Goal: Information Seeking & Learning: Learn about a topic

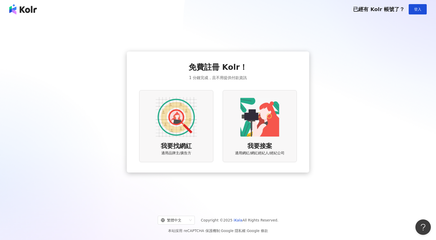
click at [195, 138] on img at bounding box center [176, 117] width 41 height 41
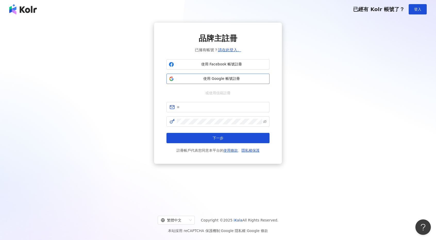
click at [200, 81] on span "使用 Google 帳號註冊" at bounding box center [221, 78] width 91 height 5
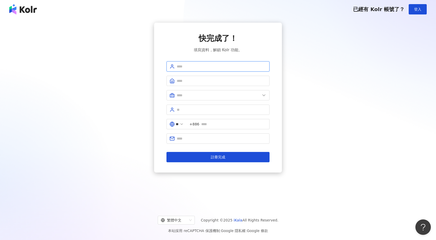
click at [183, 66] on input "text" at bounding box center [222, 67] width 90 height 6
click at [199, 69] on input "text" at bounding box center [222, 67] width 90 height 6
type input "***"
click at [218, 80] on input "text" at bounding box center [222, 81] width 90 height 6
type input "*****"
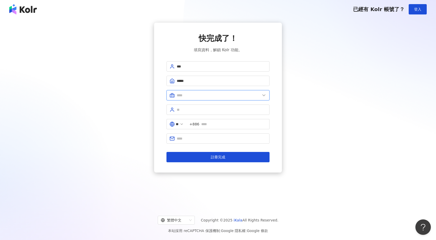
click at [213, 96] on input "text" at bounding box center [219, 96] width 84 height 6
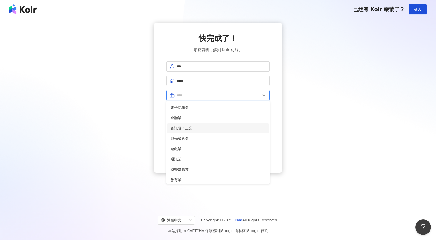
scroll to position [77, 0]
click at [200, 135] on span "娛樂媒體業" at bounding box center [218, 133] width 95 height 6
type input "*****"
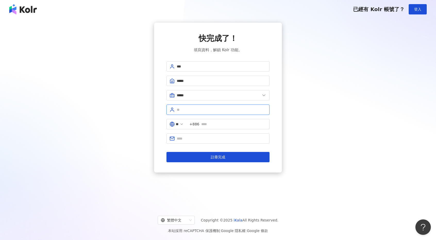
click at [187, 108] on input "text" at bounding box center [222, 110] width 90 height 6
type input "*"
type input "****"
click at [239, 123] on input "text" at bounding box center [233, 124] width 65 height 6
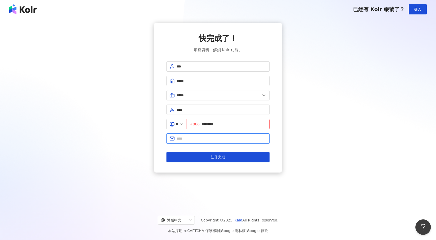
click at [209, 138] on input "text" at bounding box center [222, 139] width 90 height 6
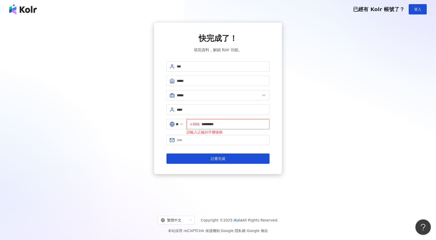
click at [205, 123] on input "*********" at bounding box center [234, 124] width 65 height 6
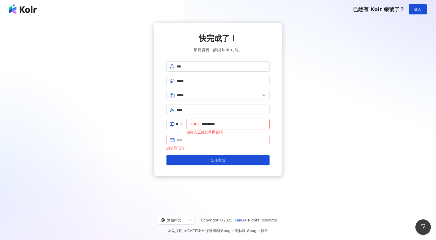
type input "**********"
click at [244, 142] on input "text" at bounding box center [222, 140] width 90 height 6
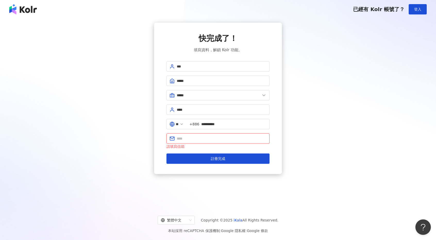
click at [233, 138] on input "text" at bounding box center [222, 139] width 90 height 6
click at [243, 138] on input "text" at bounding box center [222, 139] width 90 height 6
type input "*"
type input "**********"
click at [167, 154] on button "註冊完成" at bounding box center [218, 159] width 103 height 10
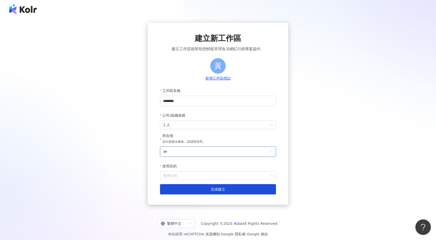
click at [195, 151] on input "***" at bounding box center [216, 152] width 106 height 10
click at [229, 79] on div "台灣" at bounding box center [229, 79] width 7 height 9
click at [184, 181] on form "工作區名稱 ******** 公司/組織規模 1 人 所在地 送出後無法修改，請謹慎填寫。 ** 使用目的 使用目的 建立為測試工作區 完成建立" at bounding box center [218, 140] width 116 height 109
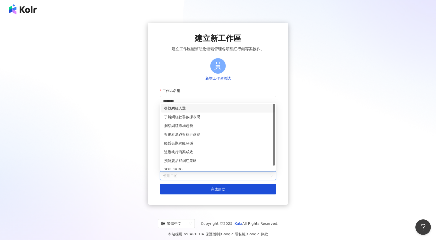
click at [184, 178] on input "使用目的" at bounding box center [218, 176] width 110 height 8
click at [193, 118] on div "了解網紅社群數據表現" at bounding box center [218, 117] width 108 height 6
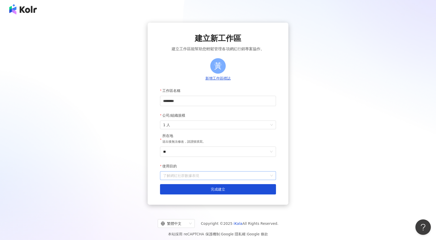
click at [202, 178] on span "了解網紅社群數據表現" at bounding box center [218, 176] width 110 height 8
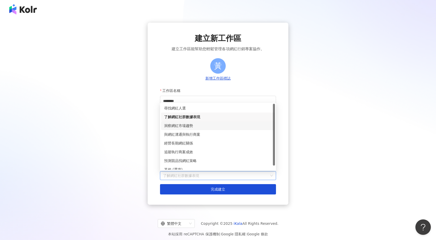
click at [191, 127] on div "洞察網紅市場趨勢" at bounding box center [218, 126] width 108 height 6
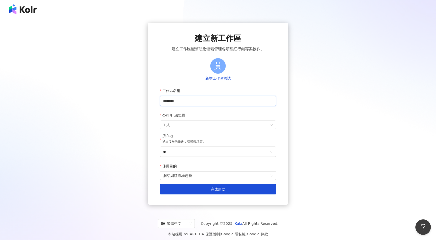
drag, startPoint x: 192, startPoint y: 102, endPoint x: 172, endPoint y: 103, distance: 19.6
click at [172, 103] on input "********" at bounding box center [218, 101] width 116 height 10
click at [197, 101] on input "********" at bounding box center [218, 101] width 116 height 10
click at [187, 126] on span "1 人" at bounding box center [218, 125] width 110 height 8
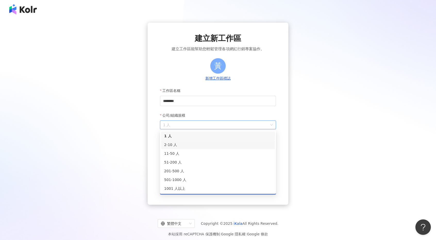
click at [175, 146] on div "2-10 人" at bounding box center [218, 145] width 108 height 6
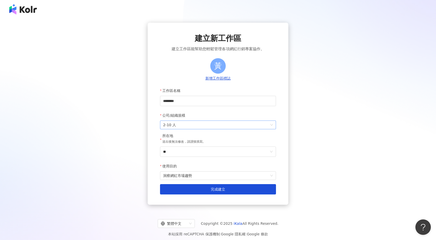
click at [177, 127] on span "2-10 人" at bounding box center [218, 125] width 110 height 8
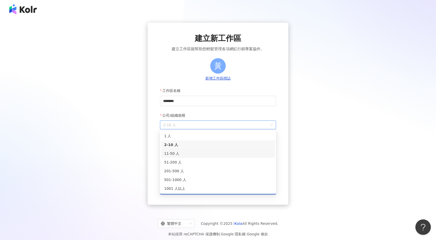
click at [176, 154] on div "11-50 人" at bounding box center [218, 154] width 108 height 6
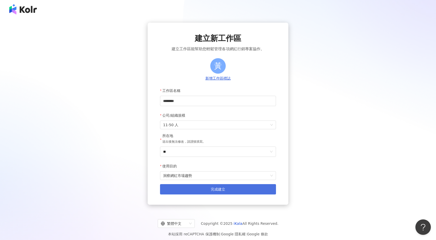
click at [182, 191] on button "完成建立" at bounding box center [218, 189] width 116 height 10
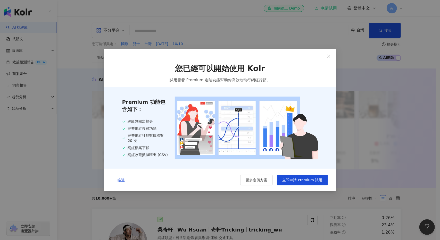
click at [118, 182] on span "略過" at bounding box center [121, 180] width 7 height 4
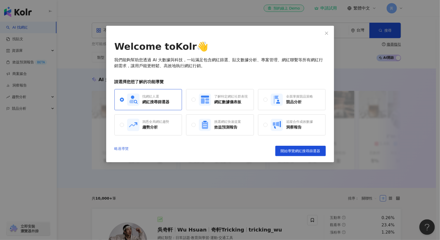
click at [122, 150] on link "略過導覽" at bounding box center [121, 151] width 14 height 10
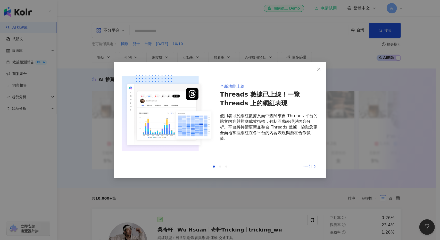
click at [313, 172] on div "全新功能上線 Threads 數據已上線！一覽 Threads 上的網紅表現 使用者可於網紅數據頁面中查閱來自 Threads 平台的貼文內容與對應成效指標，…" at bounding box center [220, 120] width 212 height 117
click at [312, 170] on div "上一則 下一則" at bounding box center [220, 166] width 196 height 11
click at [312, 166] on div "下一則" at bounding box center [298, 167] width 39 height 6
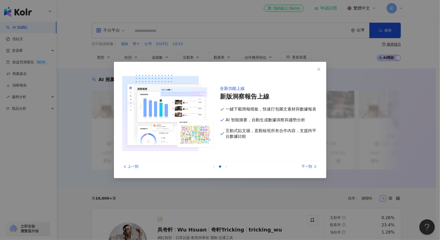
click at [312, 166] on div "下一則" at bounding box center [298, 167] width 39 height 6
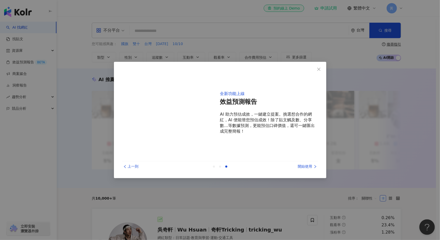
click at [312, 166] on div "開始使用" at bounding box center [298, 167] width 39 height 6
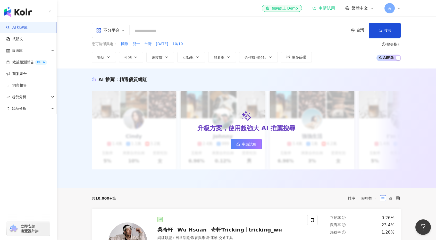
click at [159, 31] on input "search" at bounding box center [239, 31] width 215 height 10
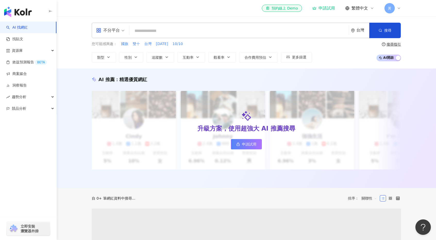
click at [399, 9] on icon at bounding box center [399, 8] width 2 height 1
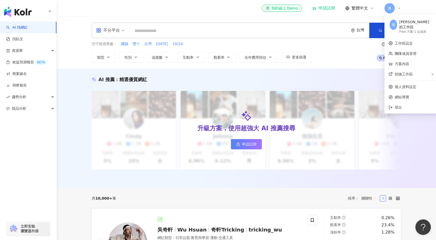
click at [399, 9] on icon at bounding box center [399, 8] width 2 height 1
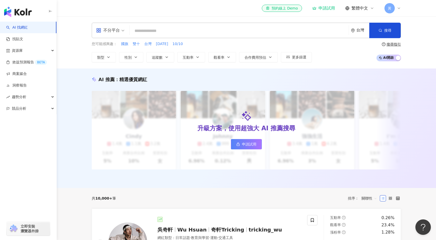
click at [167, 30] on input "search" at bounding box center [239, 31] width 215 height 10
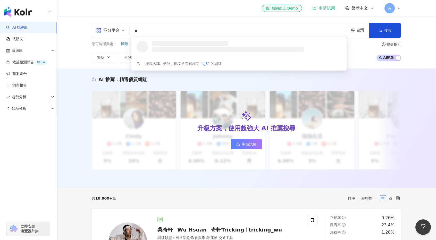
type input "*"
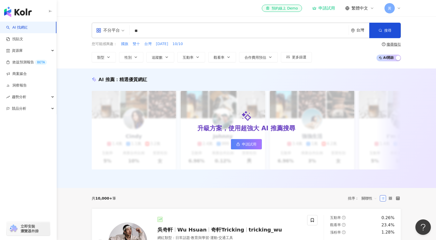
type input "**"
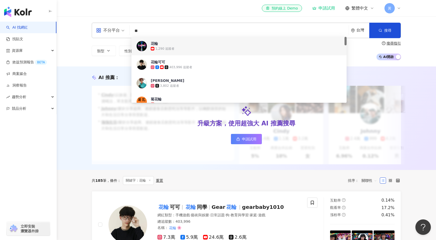
click at [180, 46] on span "花輪" at bounding box center [236, 43] width 171 height 5
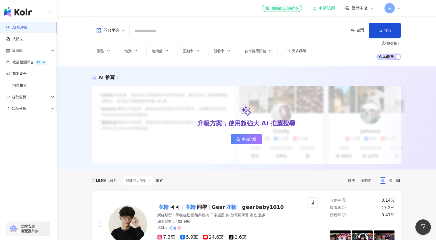
click at [153, 32] on input "search" at bounding box center [239, 31] width 215 height 10
click at [118, 33] on div "不分平台" at bounding box center [108, 30] width 24 height 8
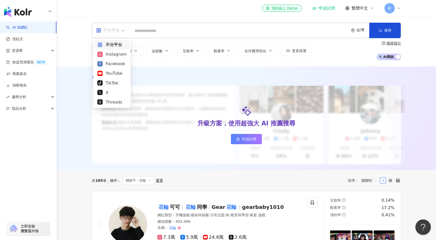
drag, startPoint x: 150, startPoint y: 29, endPoint x: 99, endPoint y: 37, distance: 51.0
click at [150, 29] on input "search" at bounding box center [239, 31] width 215 height 10
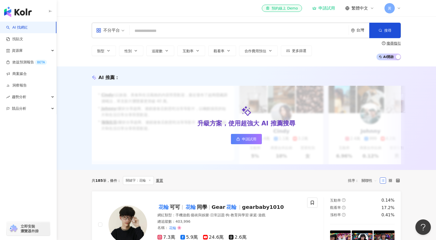
click at [160, 28] on input "search" at bounding box center [239, 31] width 215 height 10
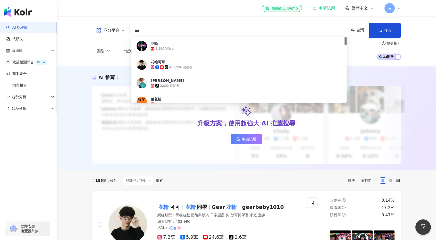
type input "***"
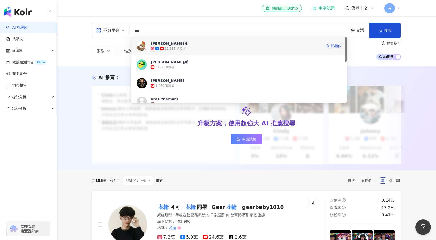
click at [199, 47] on div "62,585 追蹤者" at bounding box center [236, 48] width 171 height 5
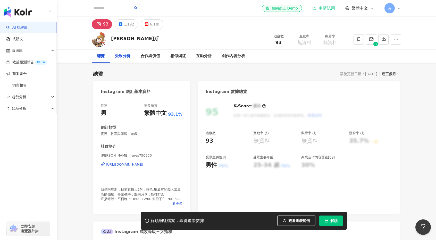
click at [119, 57] on div "受眾分析" at bounding box center [122, 56] width 15 height 6
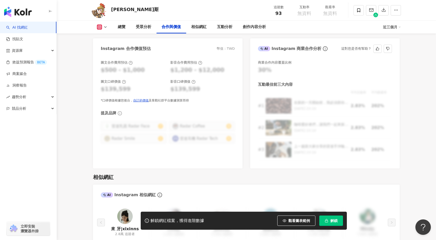
scroll to position [692, 0]
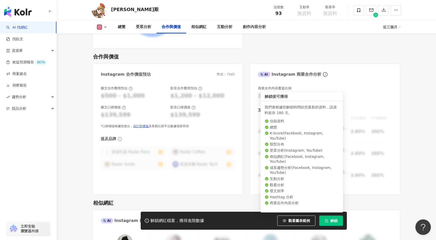
click at [334, 225] on button "解鎖" at bounding box center [331, 221] width 24 height 10
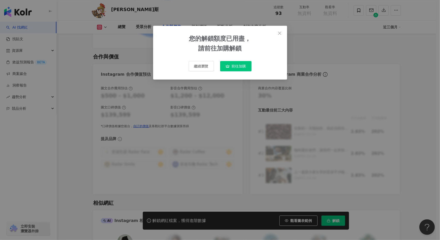
drag, startPoint x: 279, startPoint y: 33, endPoint x: 279, endPoint y: 37, distance: 4.1
click at [279, 33] on icon "close" at bounding box center [279, 32] width 3 height 3
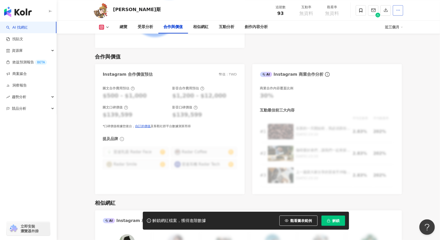
click at [396, 9] on icon "button" at bounding box center [398, 10] width 5 height 5
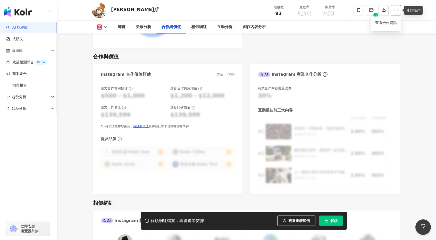
click at [396, 9] on icon "button" at bounding box center [396, 10] width 5 height 5
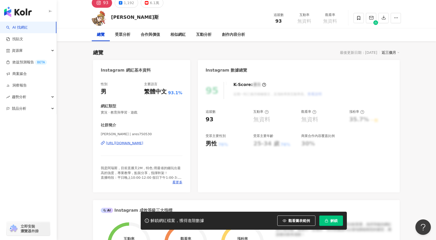
scroll to position [0, 0]
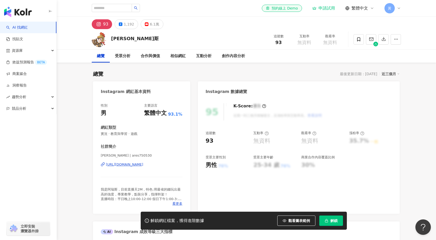
click at [27, 230] on span "立即安裝 瀏覽器外掛" at bounding box center [30, 228] width 18 height 9
click at [118, 9] on input "search" at bounding box center [112, 8] width 40 height 8
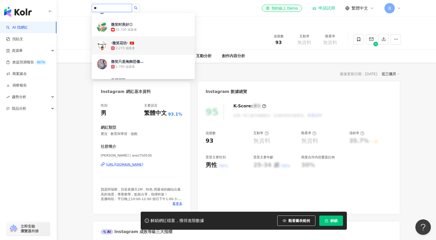
scroll to position [206, 0]
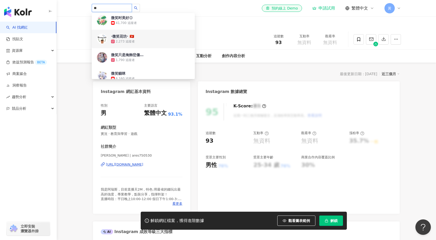
type input "*"
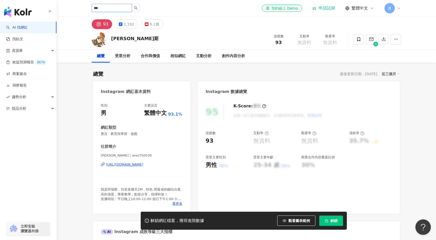
type input "***"
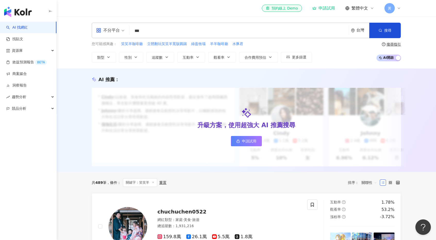
drag, startPoint x: 418, startPoint y: 28, endPoint x: 268, endPoint y: 48, distance: 151.9
click at [418, 28] on div "不分平台 *** 台灣 搜尋 您可能感興趣： 笑笑羊咖啡廳 立體翻玩笑笑羊寬版圓踢 綠盈牧場 羊羊咖啡廳 水豚君 類型 性別 追蹤數 互動率 觀看率 合作費用…" at bounding box center [246, 42] width 379 height 52
click at [182, 30] on input "***" at bounding box center [239, 31] width 215 height 10
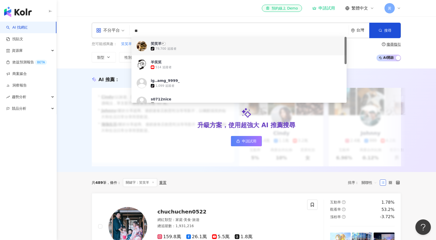
type input "*"
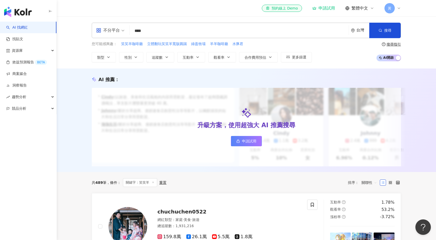
type input "**"
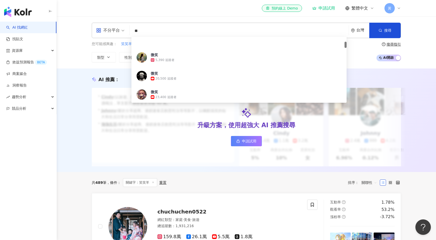
scroll to position [52, 0]
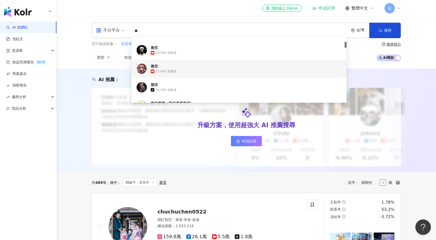
click at [176, 71] on div "23,400 追蹤者" at bounding box center [246, 71] width 191 height 5
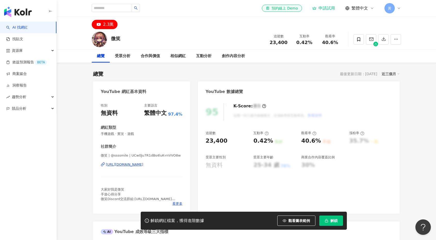
click at [359, 142] on div "35.7%" at bounding box center [359, 141] width 20 height 8
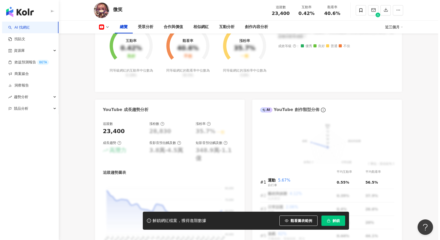
scroll to position [284, 0]
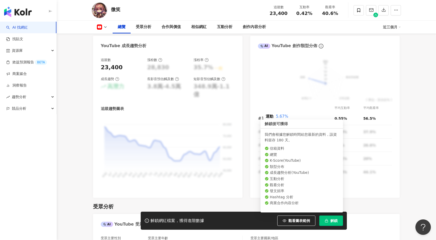
click at [330, 222] on button "解鎖" at bounding box center [331, 221] width 24 height 10
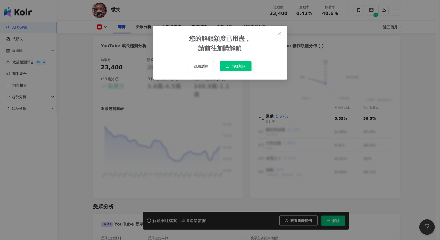
drag, startPoint x: 238, startPoint y: 67, endPoint x: 232, endPoint y: 79, distance: 13.1
click at [238, 67] on span "前往加購" at bounding box center [239, 66] width 14 height 4
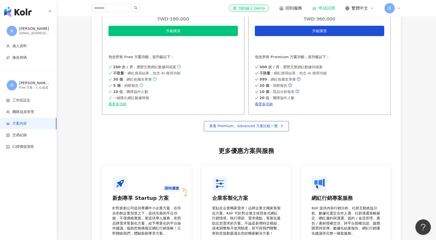
scroll to position [387, 0]
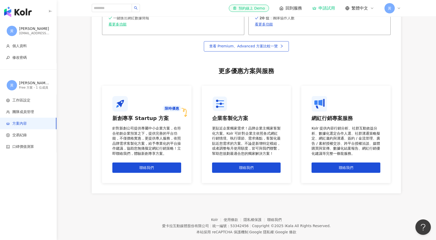
scroll to position [284, 0]
